Goal: Find contact information: Find contact information

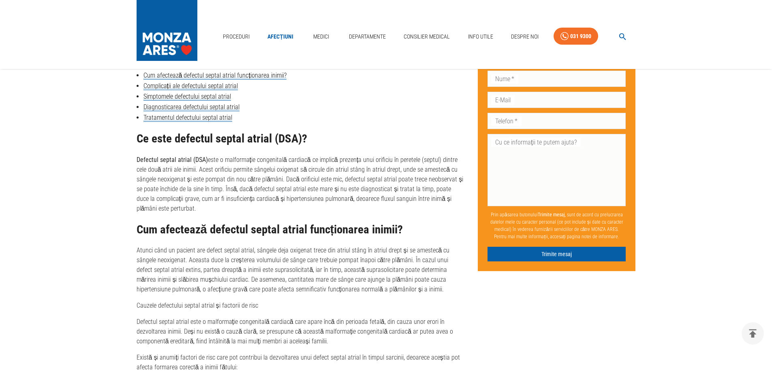
scroll to position [405, 0]
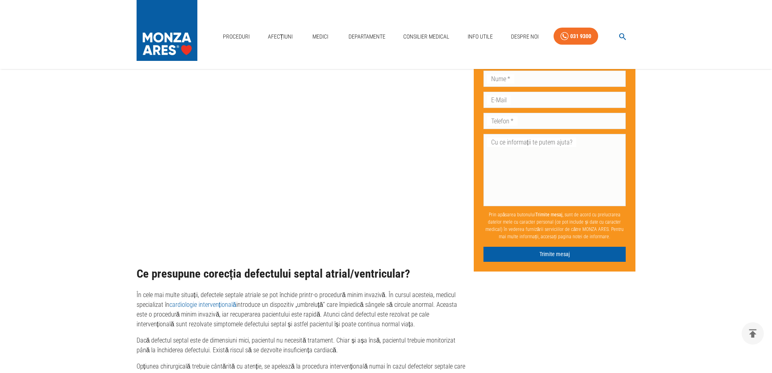
scroll to position [811, 0]
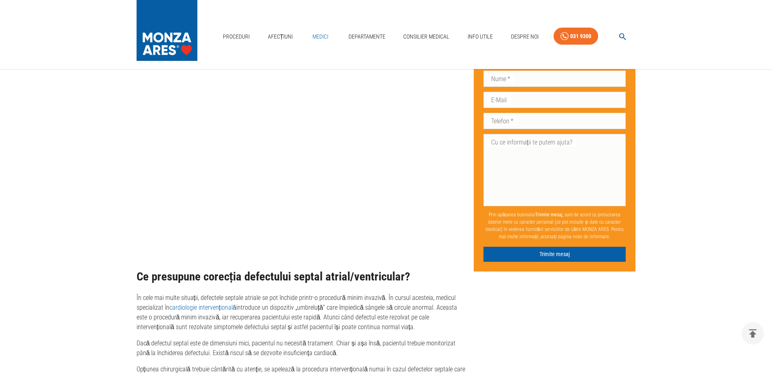
click at [324, 36] on link "Medici" at bounding box center [321, 36] width 26 height 17
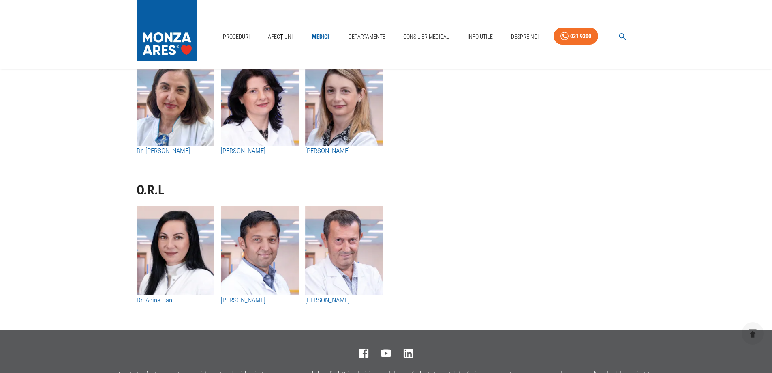
scroll to position [4135, 0]
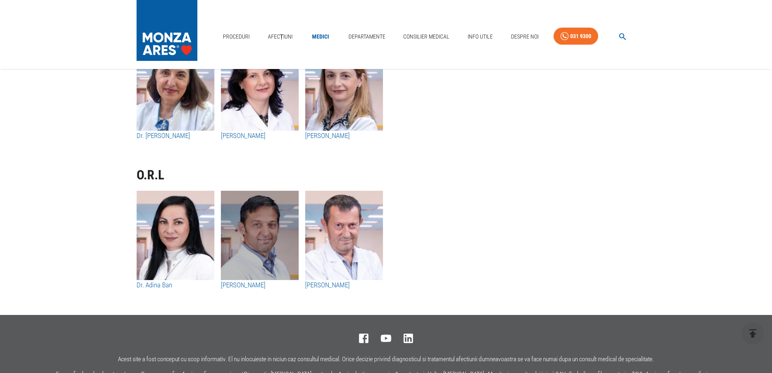
click at [253, 243] on img "button" at bounding box center [260, 235] width 78 height 89
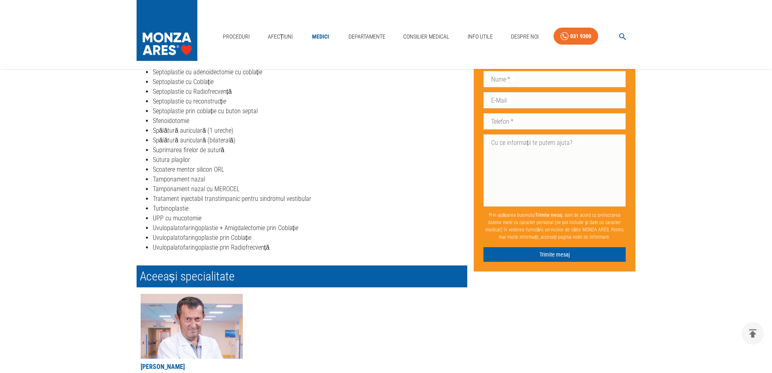
scroll to position [1095, 0]
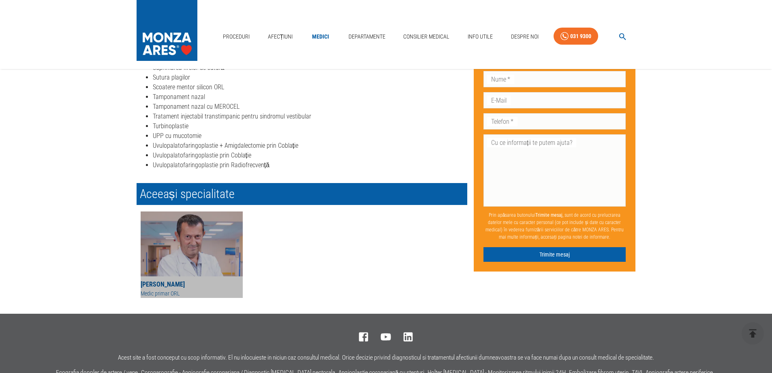
click at [188, 256] on img at bounding box center [192, 243] width 102 height 65
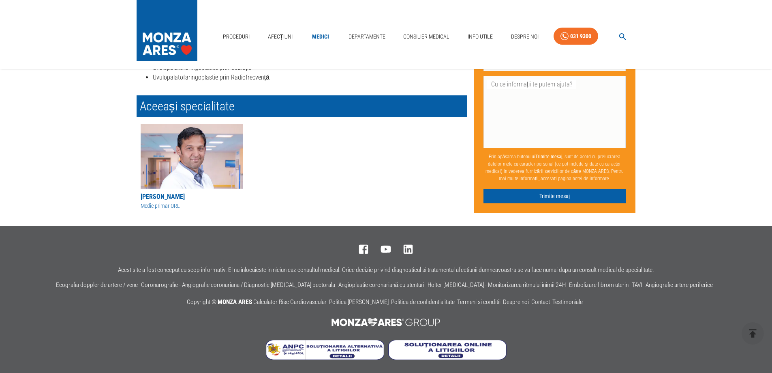
scroll to position [1184, 0]
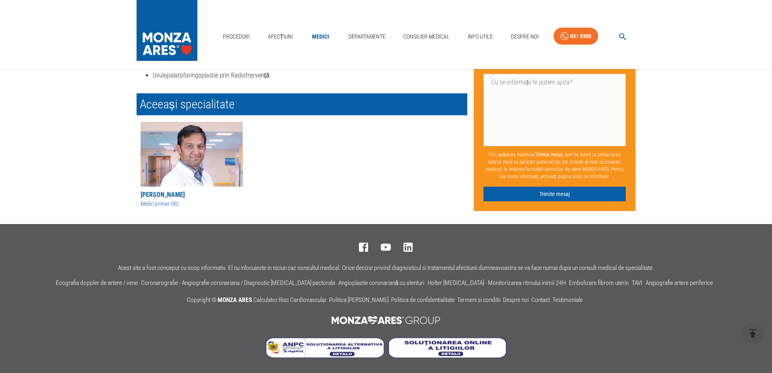
click at [195, 167] on img at bounding box center [192, 154] width 102 height 65
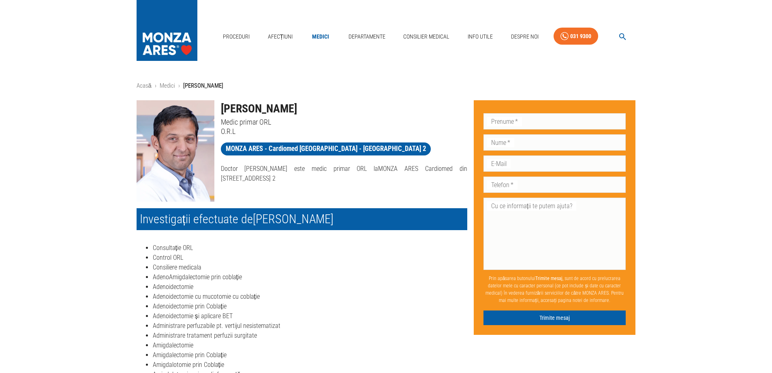
scroll to position [1184, 0]
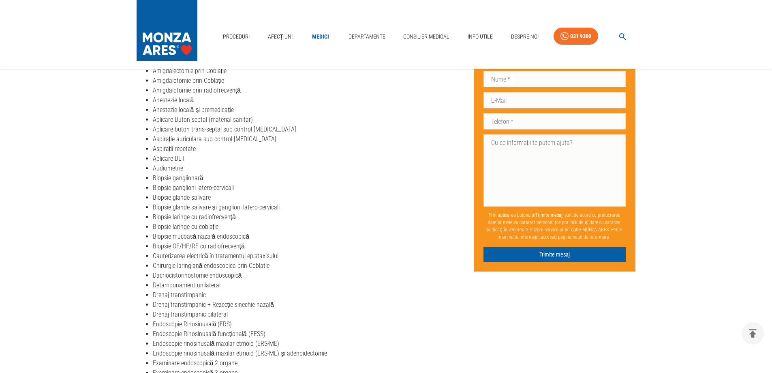
scroll to position [162, 0]
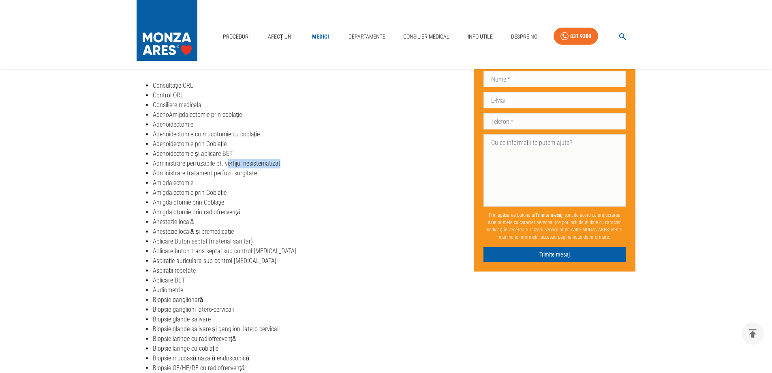
drag, startPoint x: 226, startPoint y: 159, endPoint x: 283, endPoint y: 162, distance: 56.8
click at [283, 162] on li "Administrare perfuzabile pt. vertijul nesistematizat" at bounding box center [310, 164] width 315 height 10
copy li "ertijul nesistematizat"
